Goal: Book appointment/travel/reservation

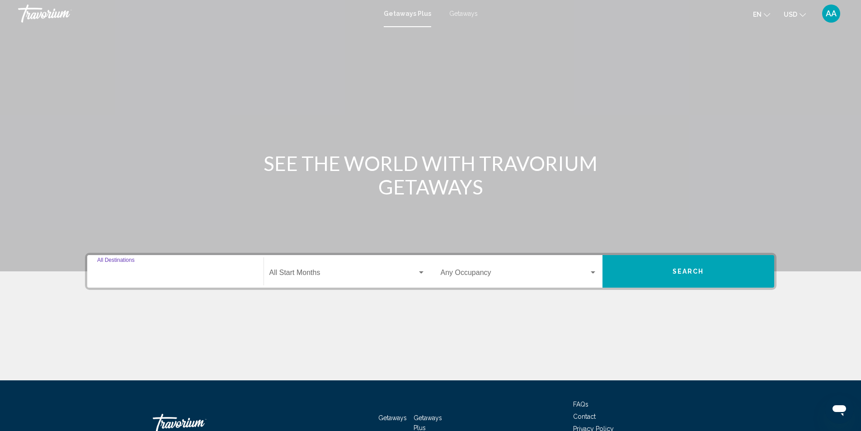
click at [151, 271] on input "Destination All Destinations" at bounding box center [175, 274] width 156 height 8
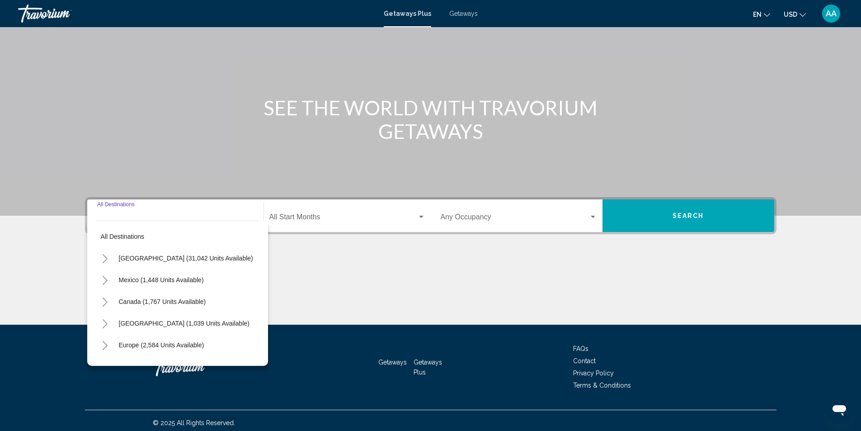
scroll to position [60, 0]
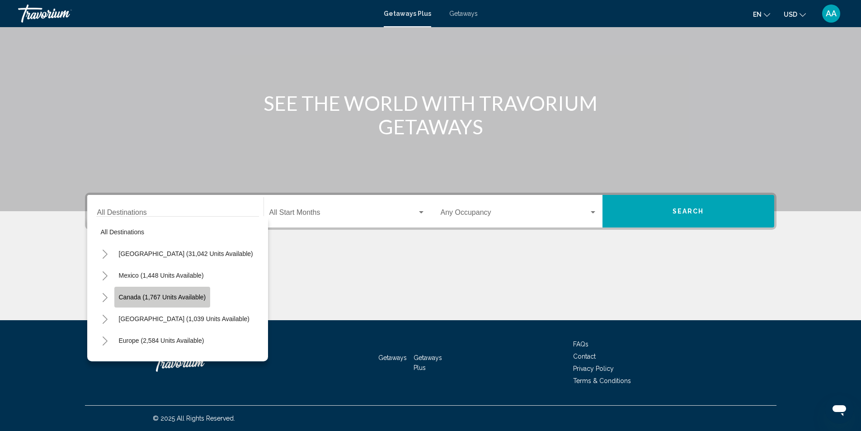
click at [131, 295] on span "Canada (1,767 units available)" at bounding box center [162, 296] width 87 height 7
type input "**********"
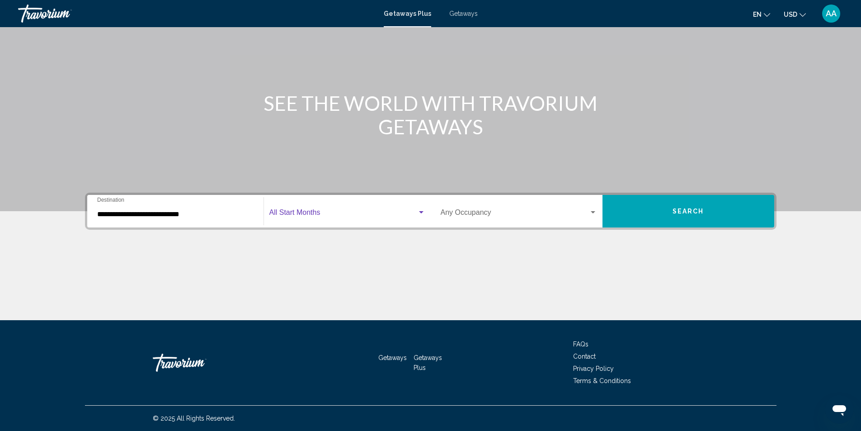
click at [421, 212] on div "Search widget" at bounding box center [421, 212] width 5 height 2
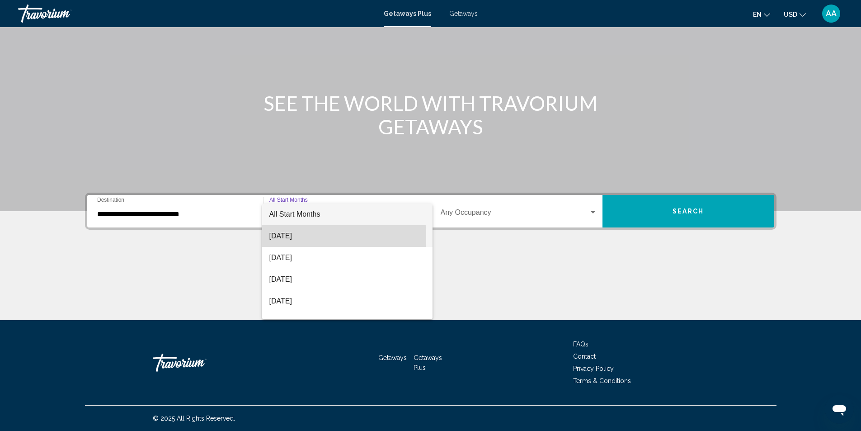
click at [309, 236] on span "[DATE]" at bounding box center [347, 236] width 156 height 22
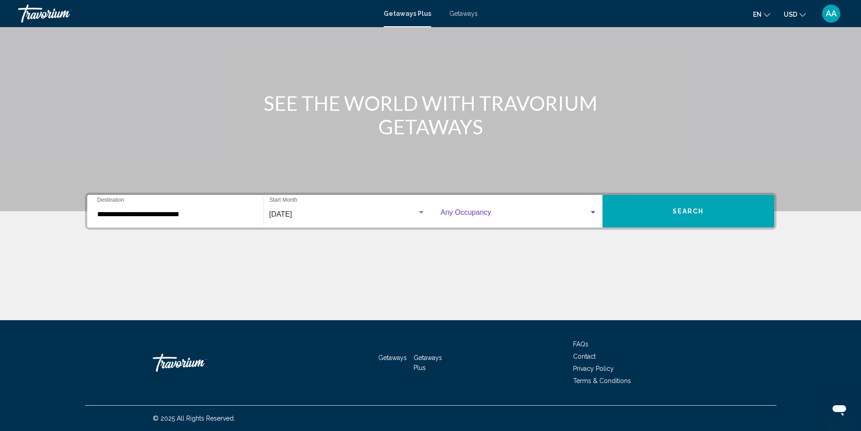
click at [593, 213] on div "Search widget" at bounding box center [592, 212] width 5 height 2
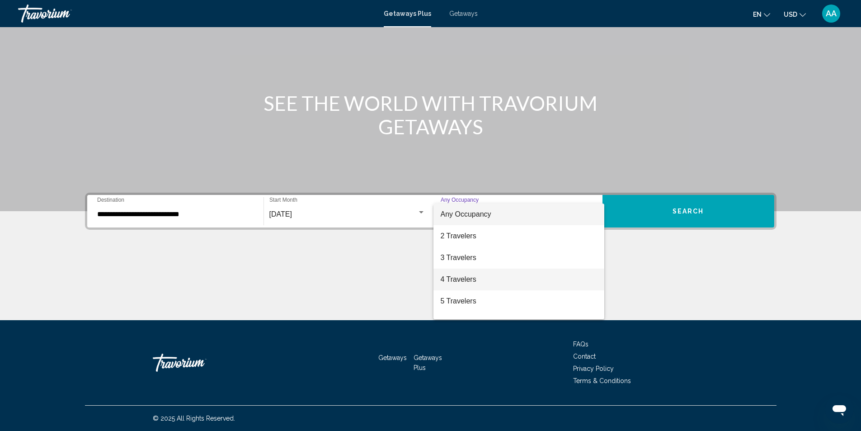
click at [473, 278] on span "4 Travelers" at bounding box center [518, 279] width 156 height 22
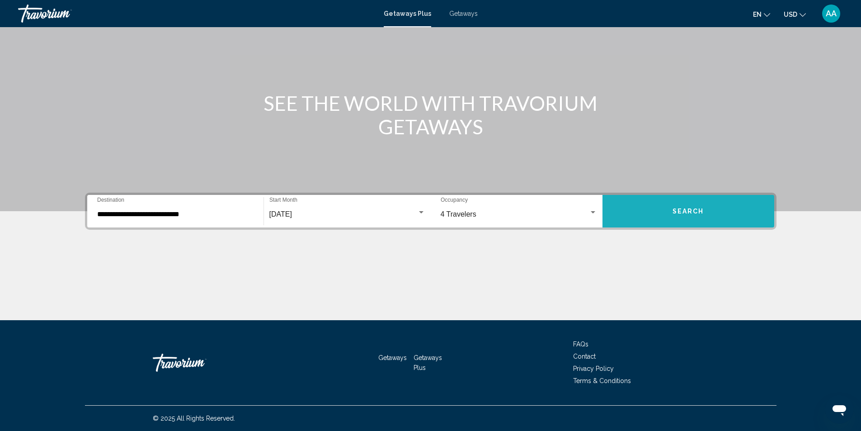
click at [695, 211] on span "Search" at bounding box center [688, 211] width 32 height 7
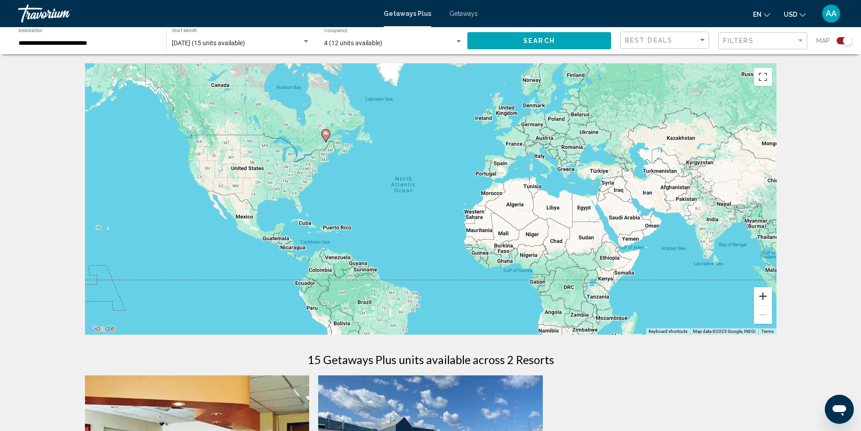
click at [763, 295] on button "Zoom in" at bounding box center [763, 296] width 18 height 18
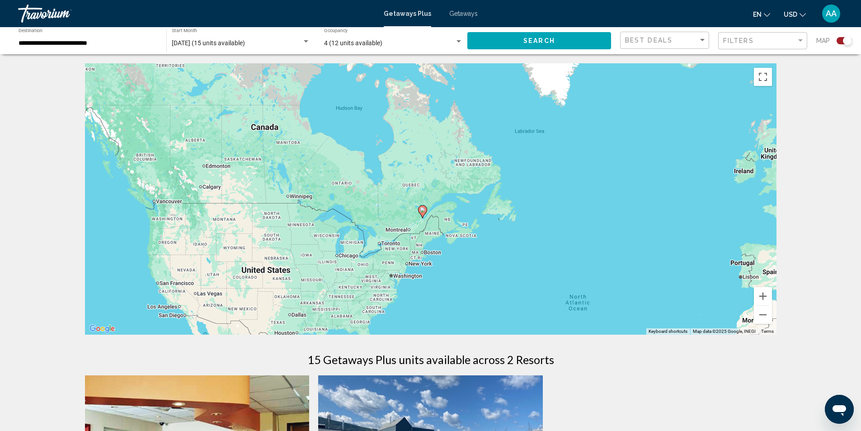
drag, startPoint x: 435, startPoint y: 175, endPoint x: 639, endPoint y: 316, distance: 248.0
click at [639, 316] on div "To activate drag with keyboard, press Alt + Enter. Once in keyboard drag state,…" at bounding box center [430, 198] width 691 height 271
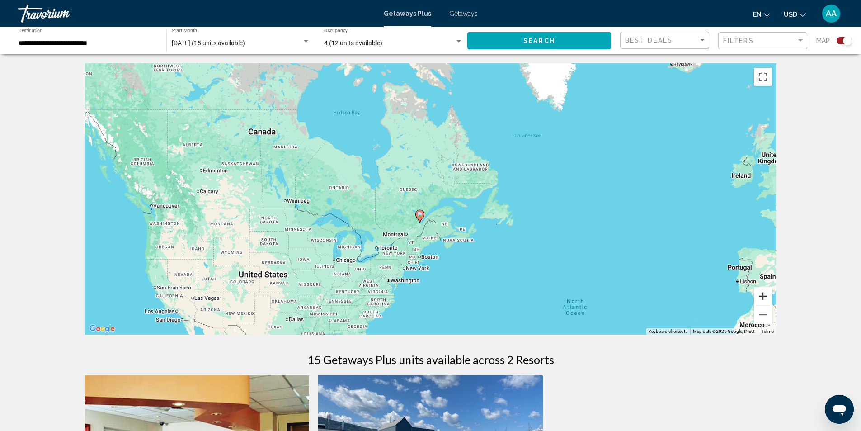
click at [762, 297] on button "Zoom in" at bounding box center [763, 296] width 18 height 18
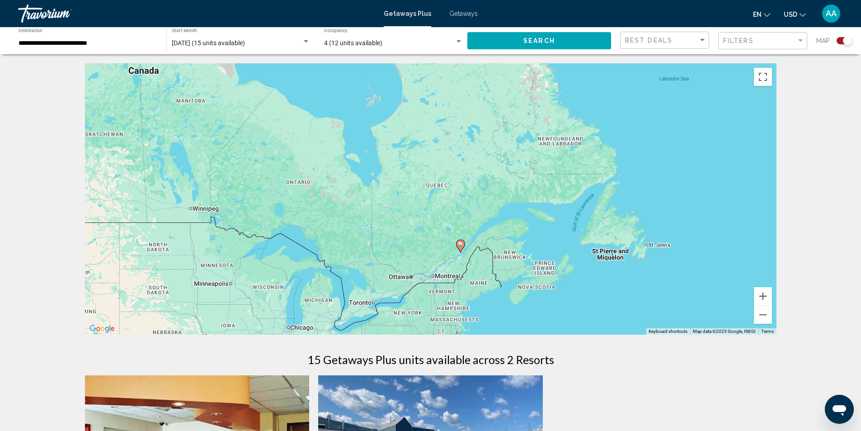
drag, startPoint x: 518, startPoint y: 264, endPoint x: 533, endPoint y: 262, distance: 14.6
click at [533, 262] on div "To activate drag with keyboard, press Alt + Enter. Once in keyboard drag state,…" at bounding box center [430, 198] width 691 height 271
click at [766, 294] on button "Zoom in" at bounding box center [763, 296] width 18 height 18
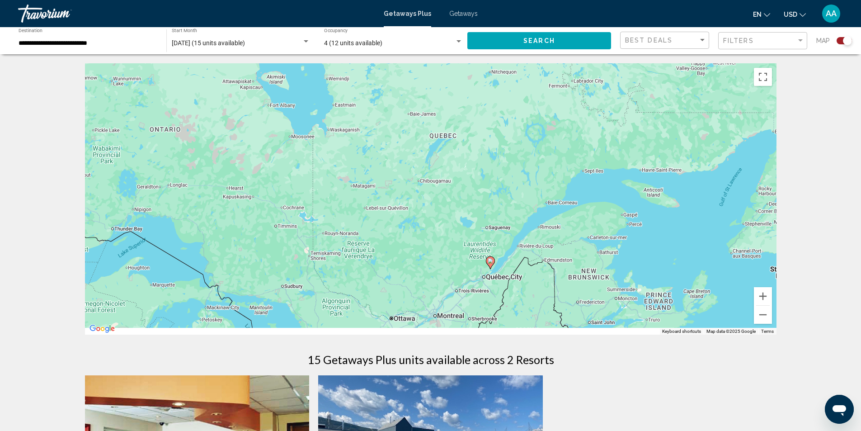
drag, startPoint x: 554, startPoint y: 258, endPoint x: 556, endPoint y: 179, distance: 78.6
click at [555, 191] on div "To activate drag with keyboard, press Alt + Enter. Once in keyboard drag state,…" at bounding box center [430, 198] width 691 height 271
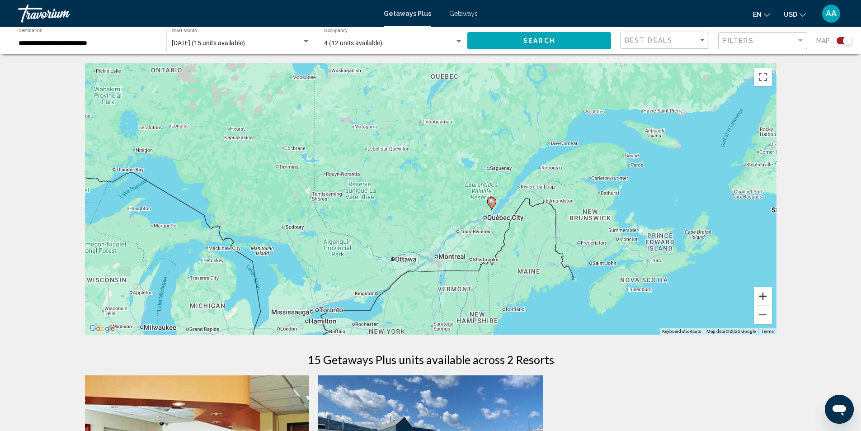
click at [764, 295] on button "Zoom in" at bounding box center [763, 296] width 18 height 18
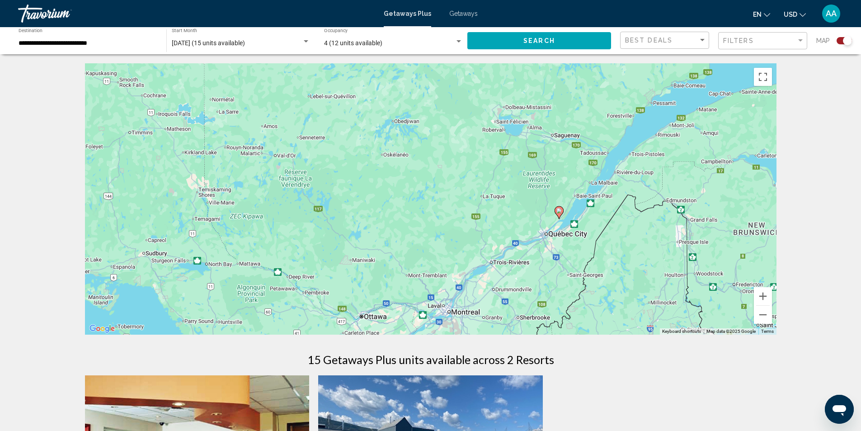
drag, startPoint x: 459, startPoint y: 253, endPoint x: 522, endPoint y: 222, distance: 70.3
click at [515, 227] on div "To activate drag with keyboard, press Alt + Enter. Once in keyboard drag state,…" at bounding box center [430, 198] width 691 height 271
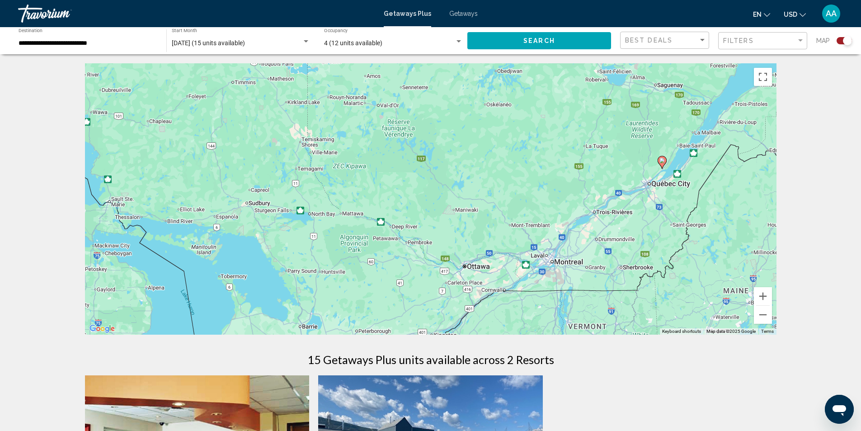
click at [847, 41] on div "Search widget" at bounding box center [847, 40] width 9 height 9
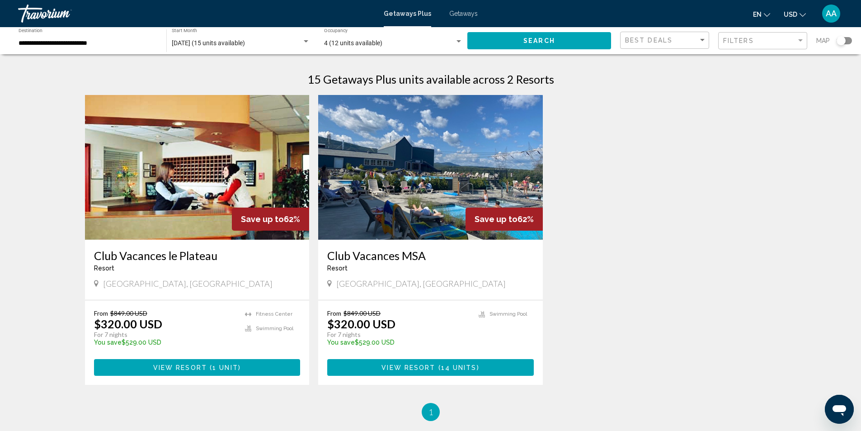
click at [843, 41] on div "Search widget" at bounding box center [840, 40] width 9 height 9
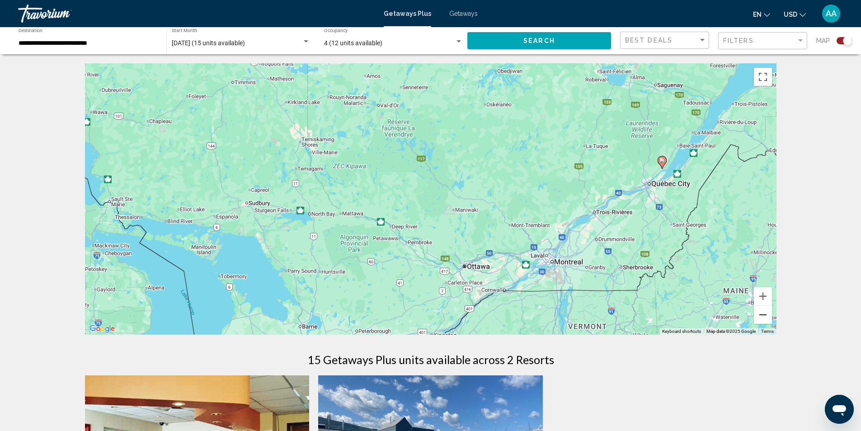
click at [763, 314] on button "Zoom out" at bounding box center [763, 314] width 18 height 18
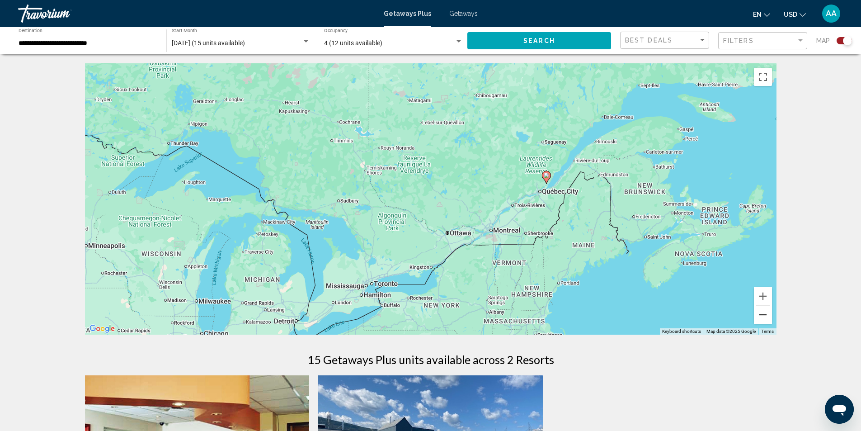
click at [763, 314] on button "Zoom out" at bounding box center [763, 314] width 18 height 18
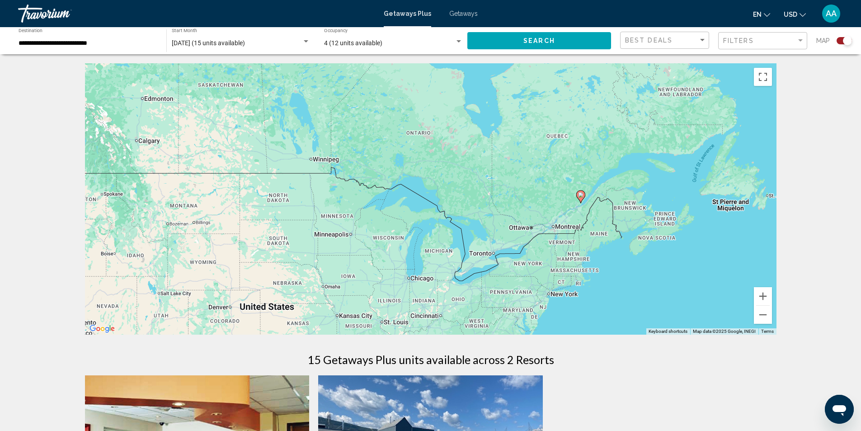
drag, startPoint x: 567, startPoint y: 261, endPoint x: 649, endPoint y: 264, distance: 81.8
click at [649, 264] on div "To activate drag with keyboard, press Alt + Enter. Once in keyboard drag state,…" at bounding box center [430, 198] width 691 height 271
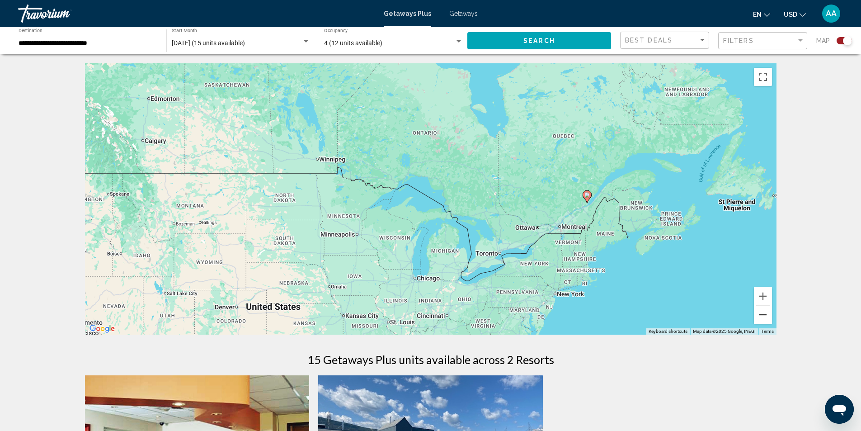
click at [765, 317] on button "Zoom out" at bounding box center [763, 314] width 18 height 18
